Goal: Information Seeking & Learning: Learn about a topic

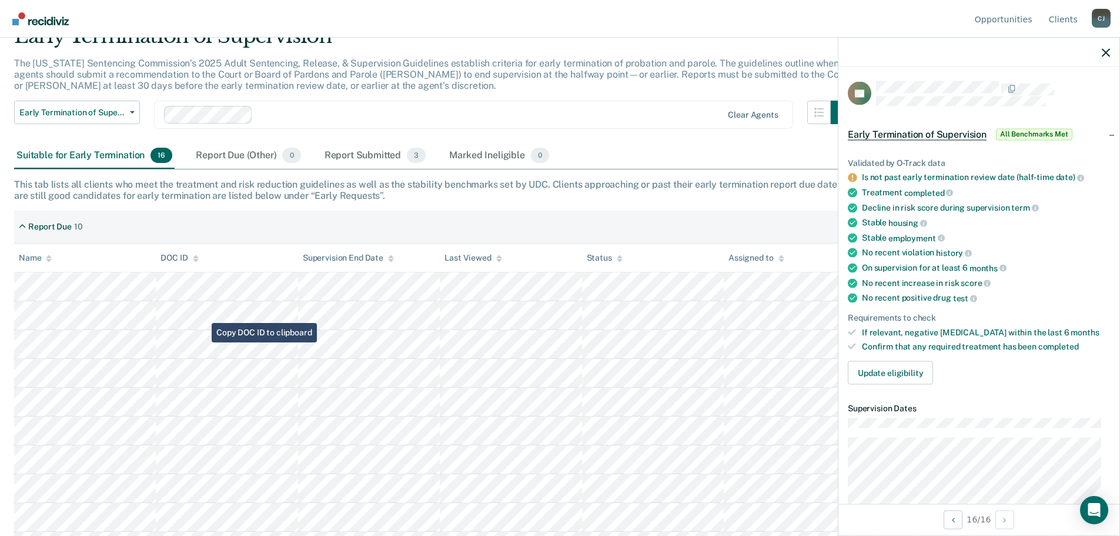
scroll to position [118, 0]
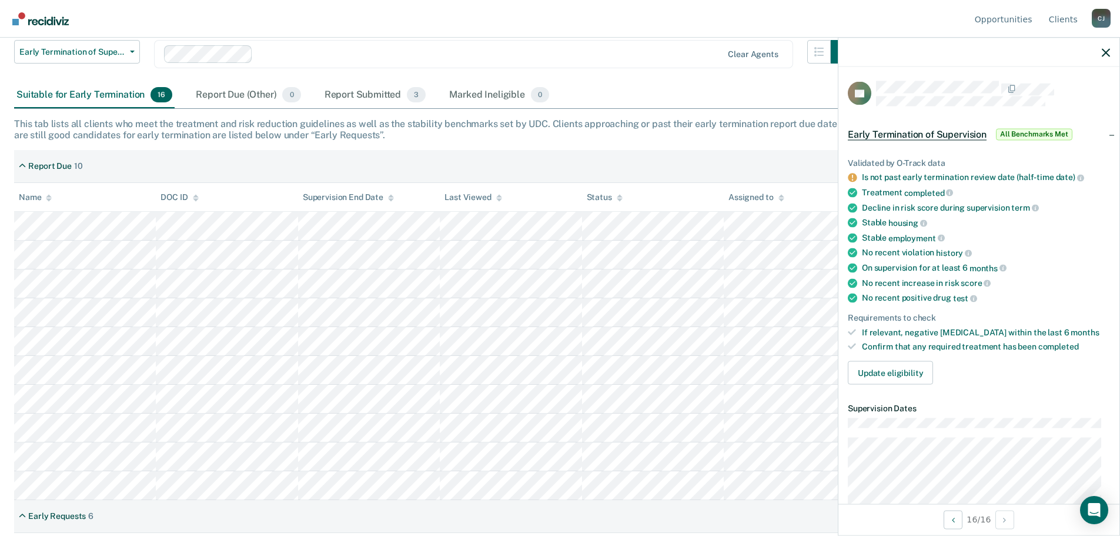
click at [699, 144] on div "Early Termination of Supervision The [US_STATE] Sentencing Commission’s 2025 Ad…" at bounding box center [560, 147] width 1092 height 366
